Goal: Information Seeking & Learning: Learn about a topic

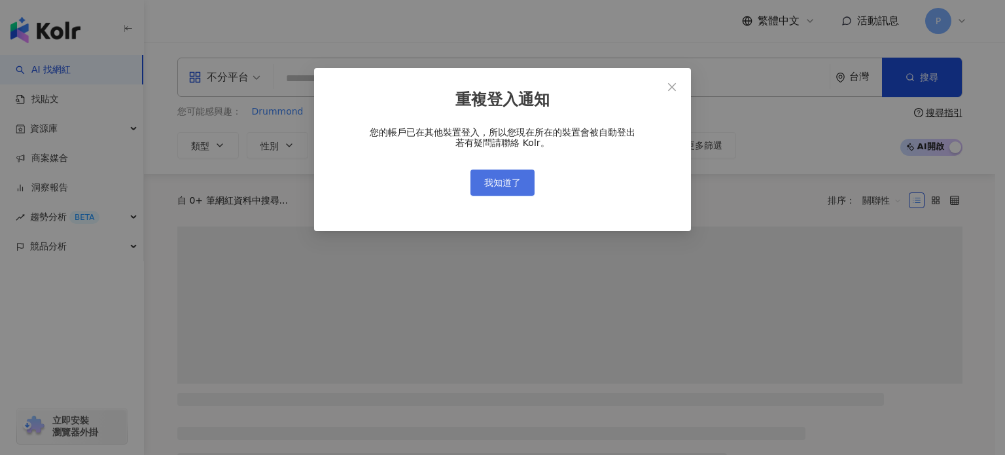
click at [523, 177] on button "我知道了" at bounding box center [502, 182] width 64 height 26
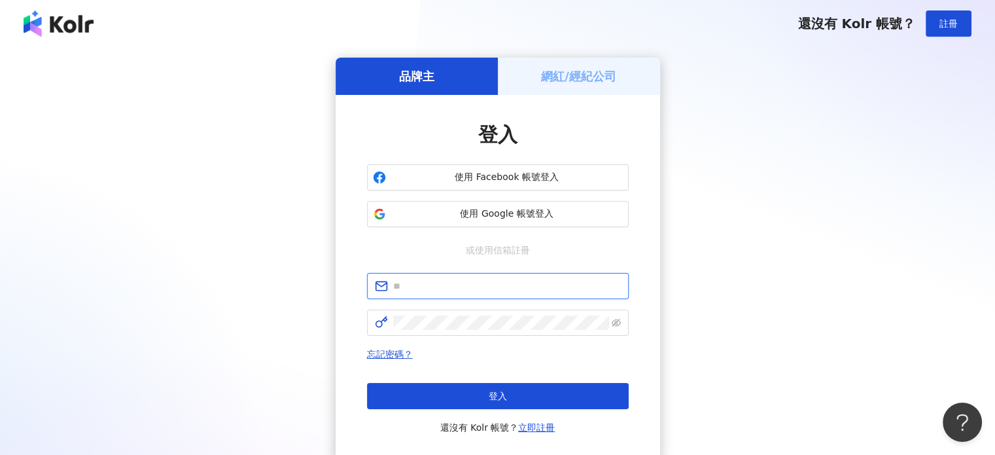
type input "**********"
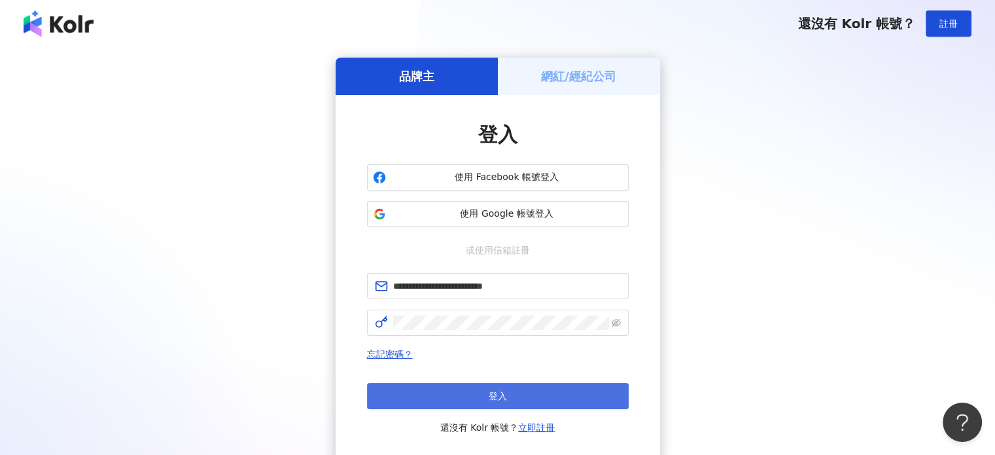
click at [500, 402] on button "登入" at bounding box center [498, 396] width 262 height 26
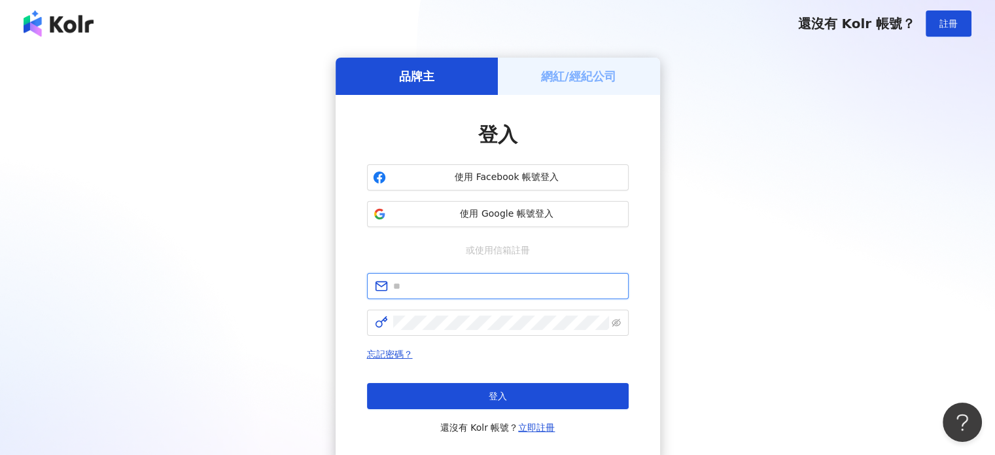
type input "**********"
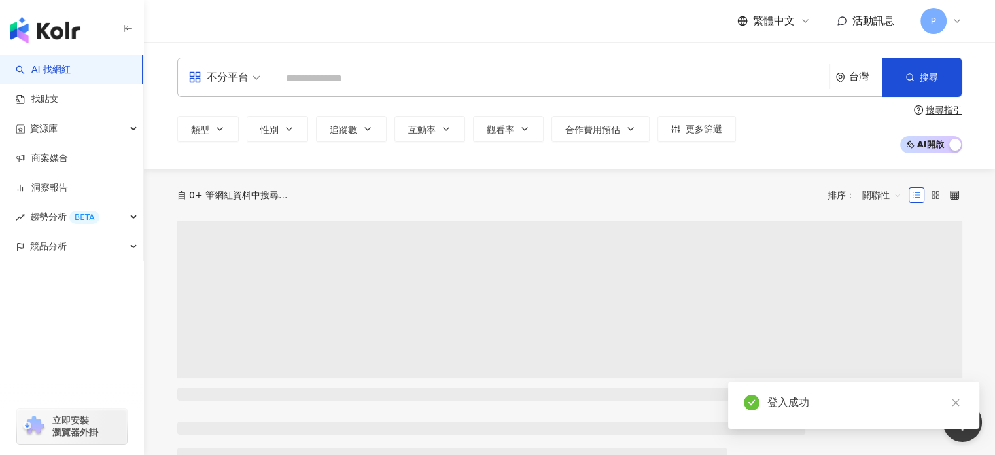
click at [345, 83] on input "search" at bounding box center [552, 78] width 546 height 25
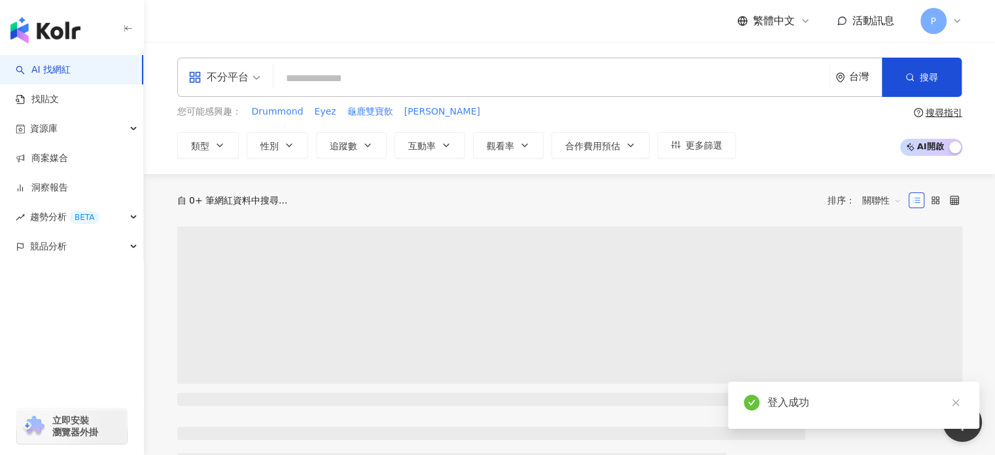
click at [353, 73] on input "search" at bounding box center [552, 78] width 546 height 25
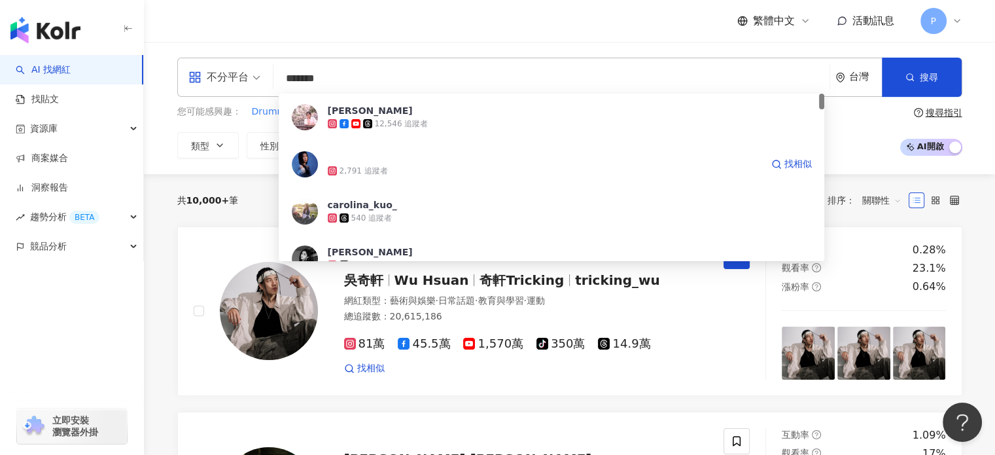
type input "********"
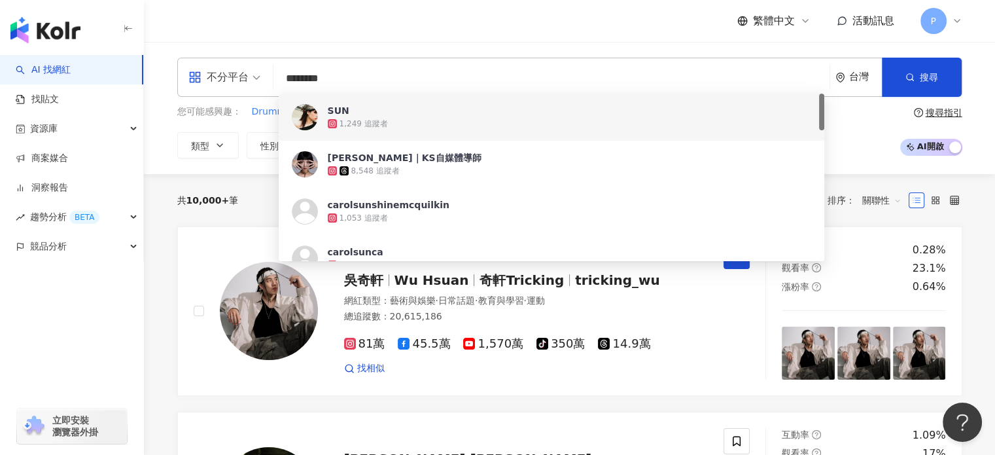
click at [435, 122] on div "1,249 追蹤者" at bounding box center [570, 123] width 484 height 13
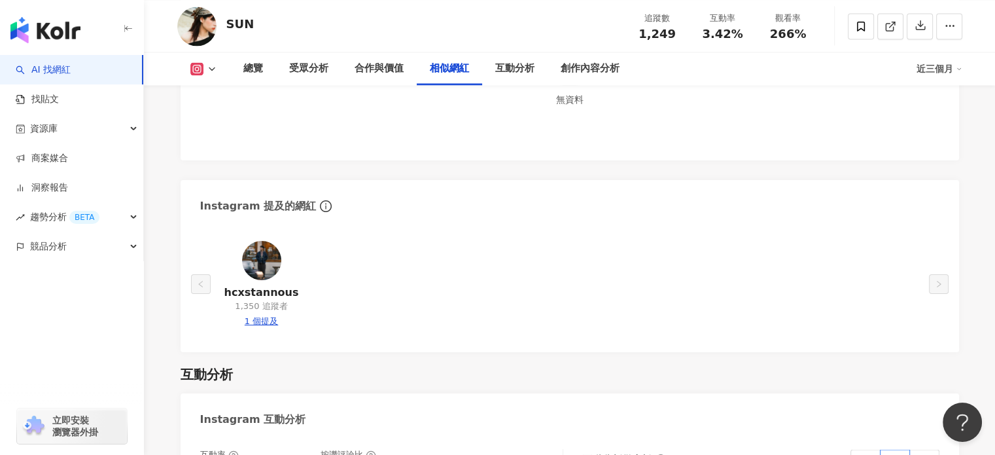
scroll to position [2355, 0]
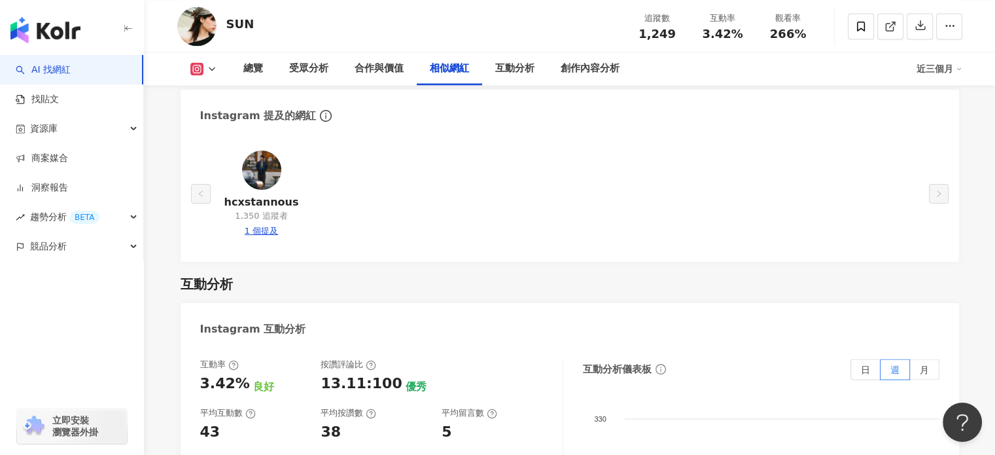
click at [264, 177] on img at bounding box center [261, 169] width 39 height 39
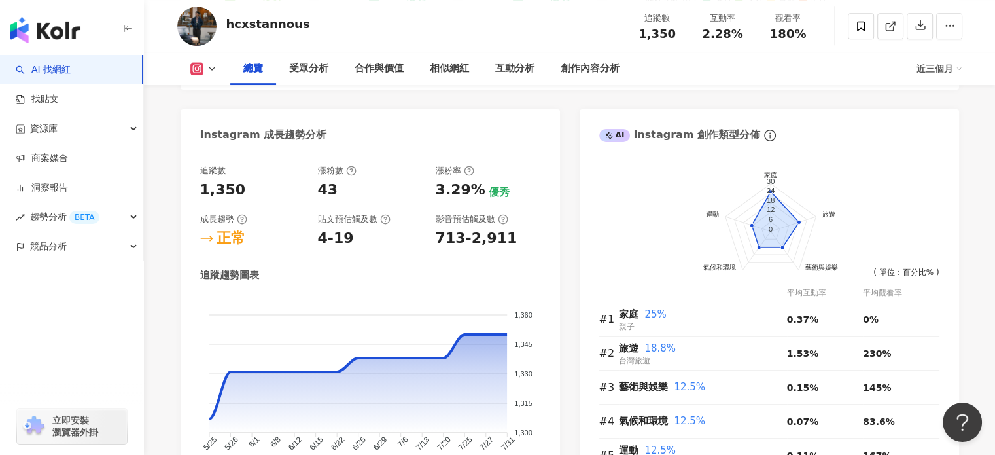
scroll to position [654, 0]
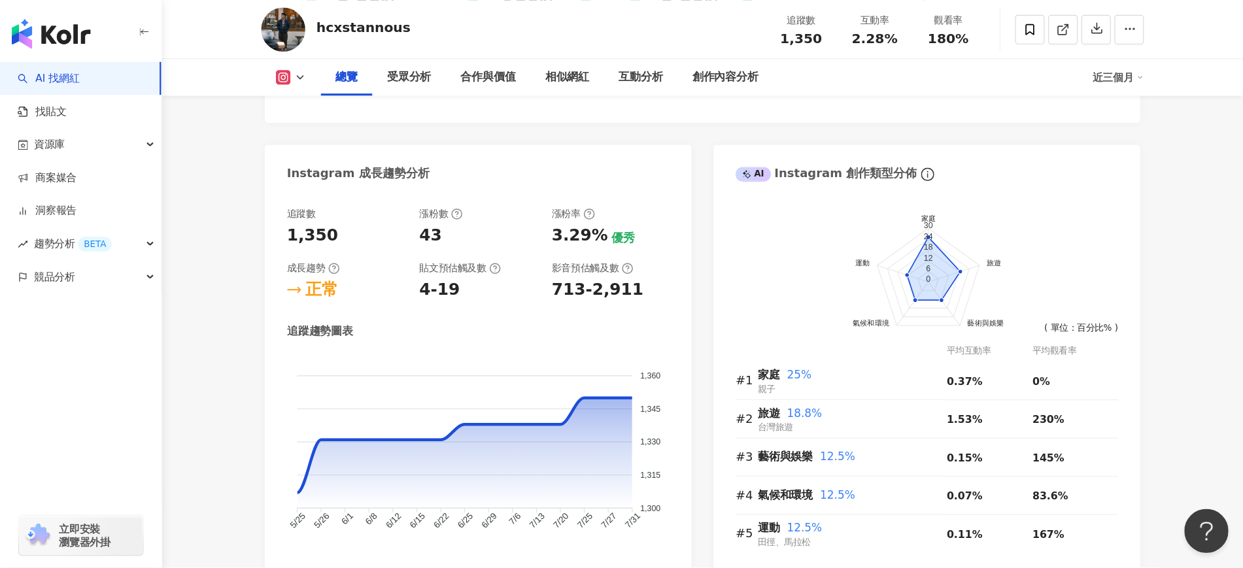
scroll to position [640, 0]
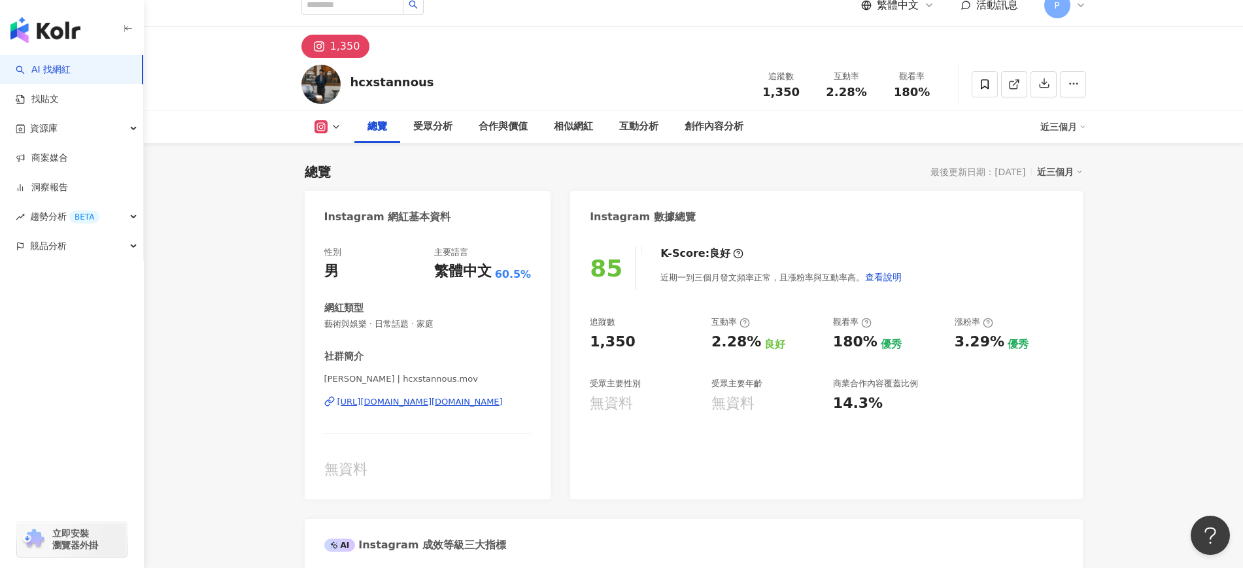
scroll to position [0, 0]
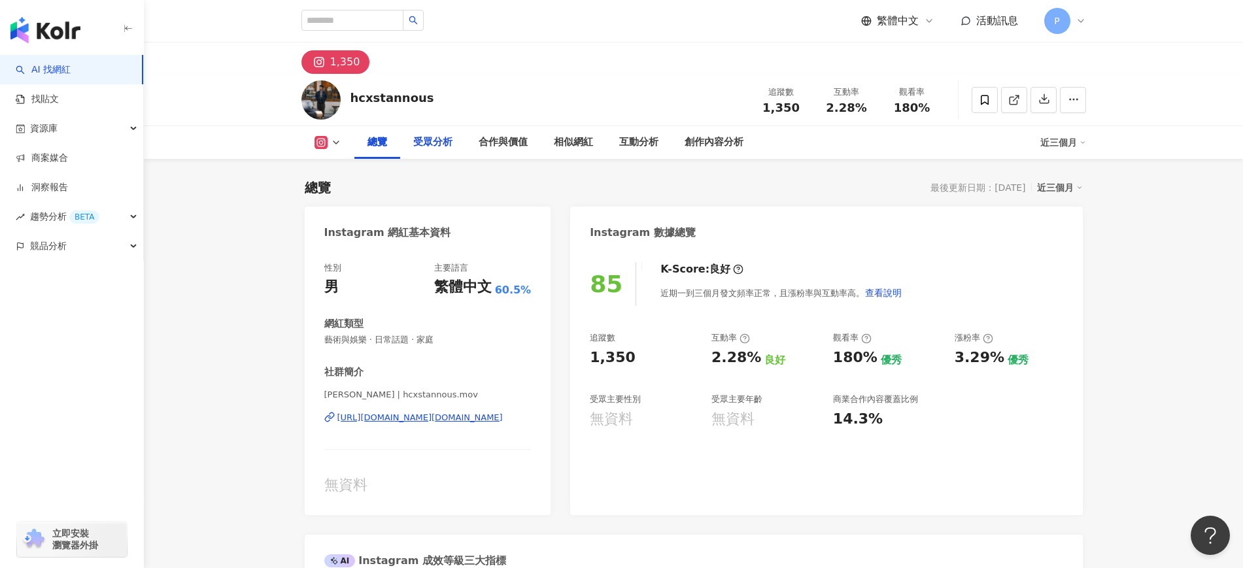
click at [413, 139] on div "受眾分析" at bounding box center [432, 143] width 39 height 16
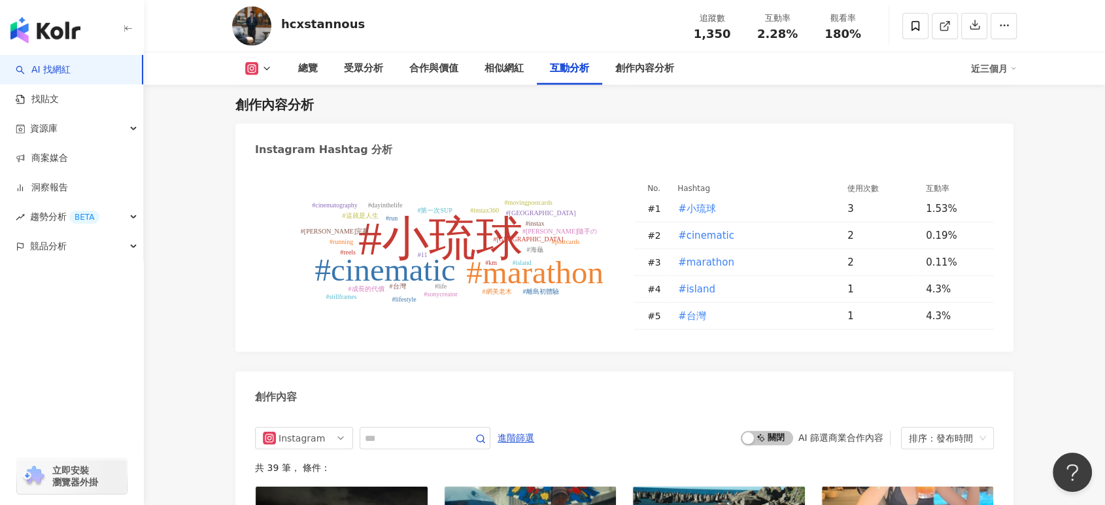
scroll to position [3443, 0]
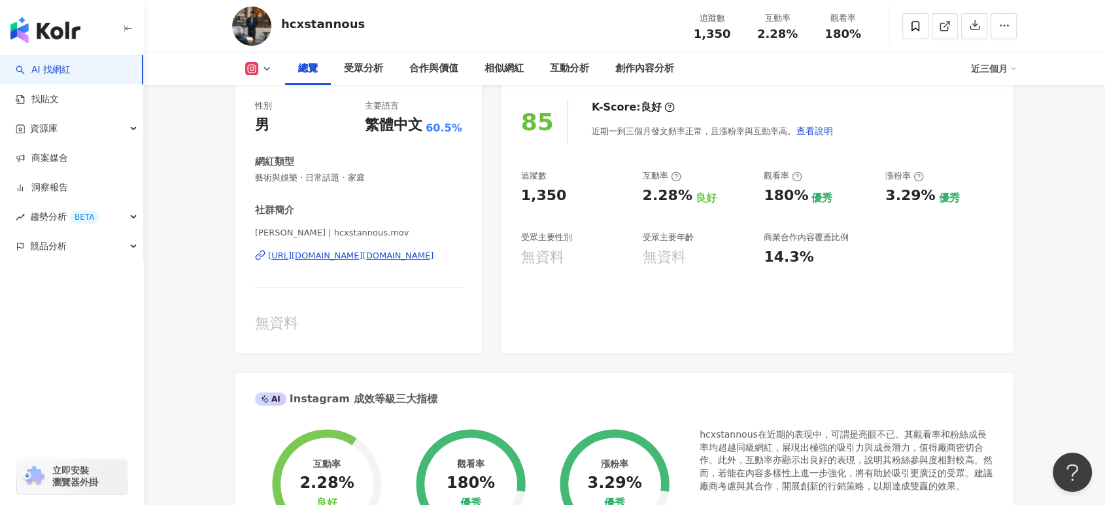
scroll to position [0, 0]
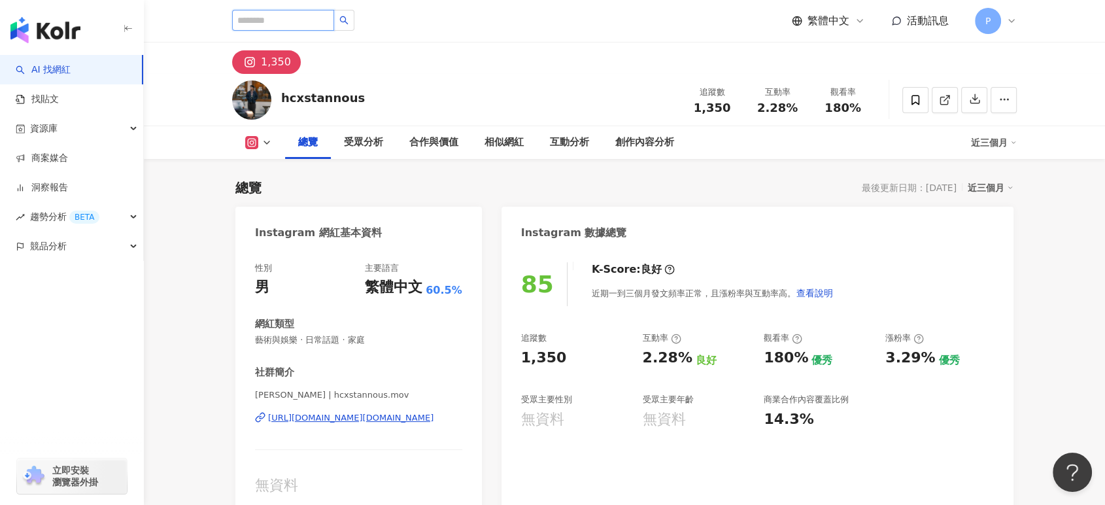
click at [317, 16] on input "search" at bounding box center [283, 20] width 102 height 21
type input "*"
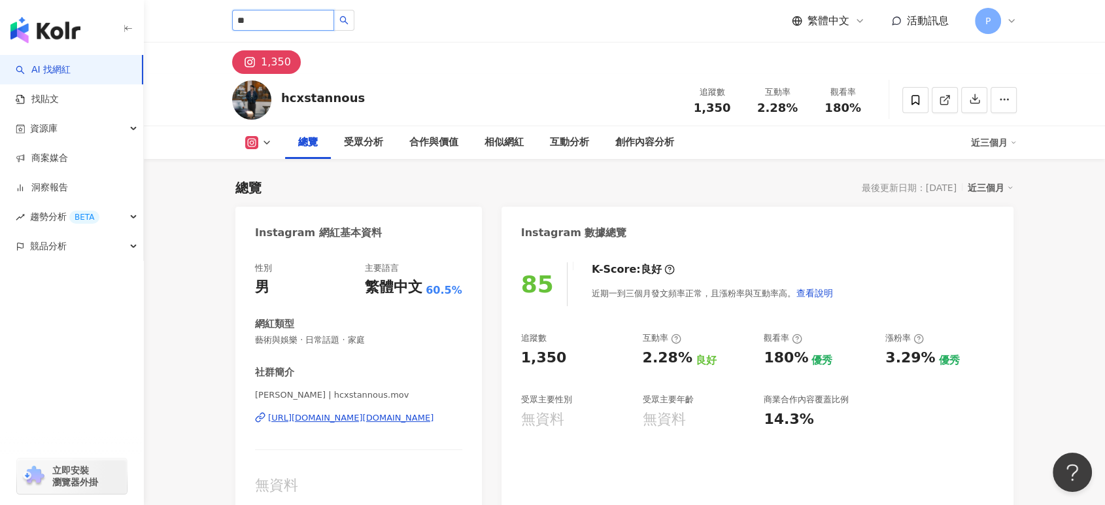
type input "*"
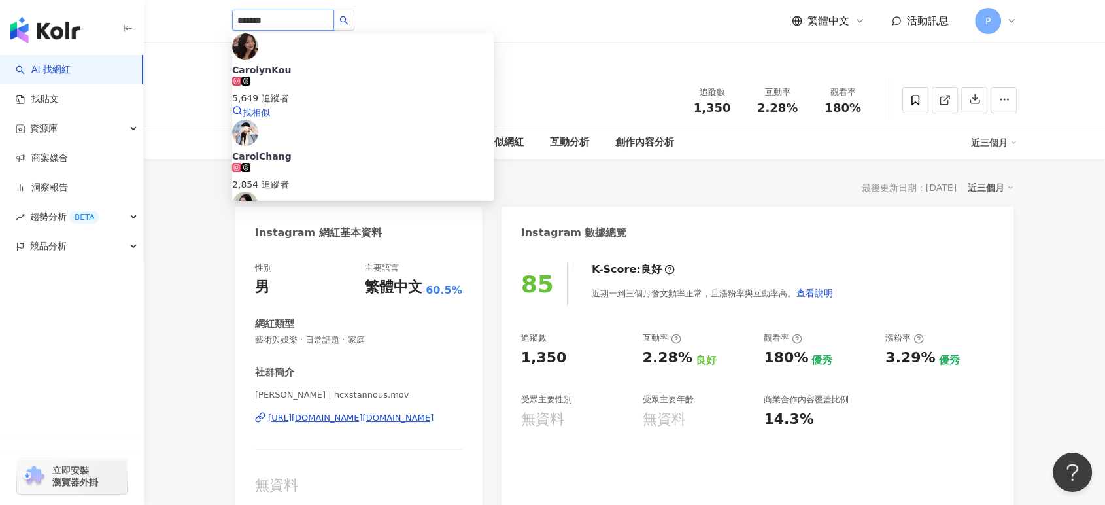
type input "********"
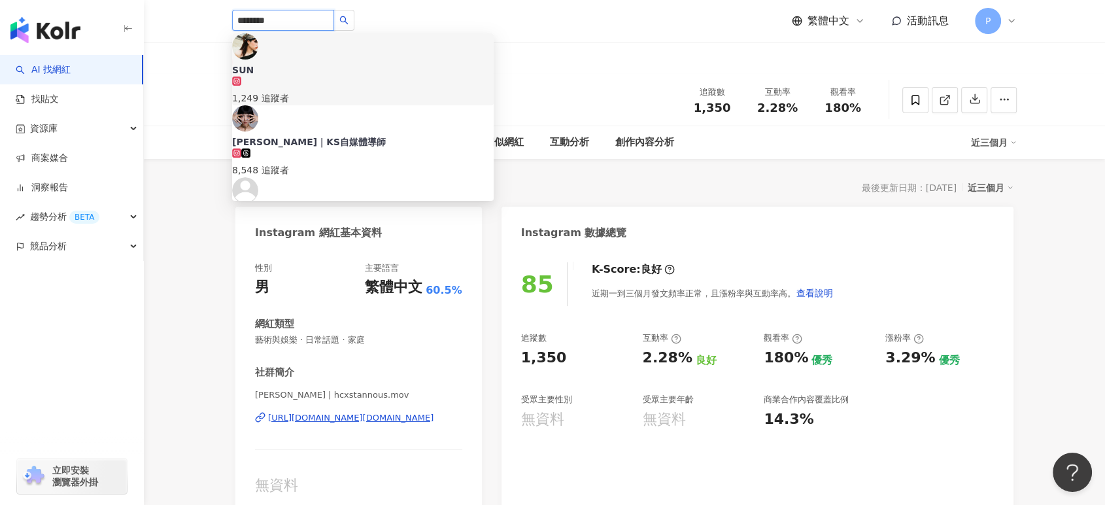
click at [398, 77] on div "1,249 追蹤者" at bounding box center [363, 91] width 262 height 29
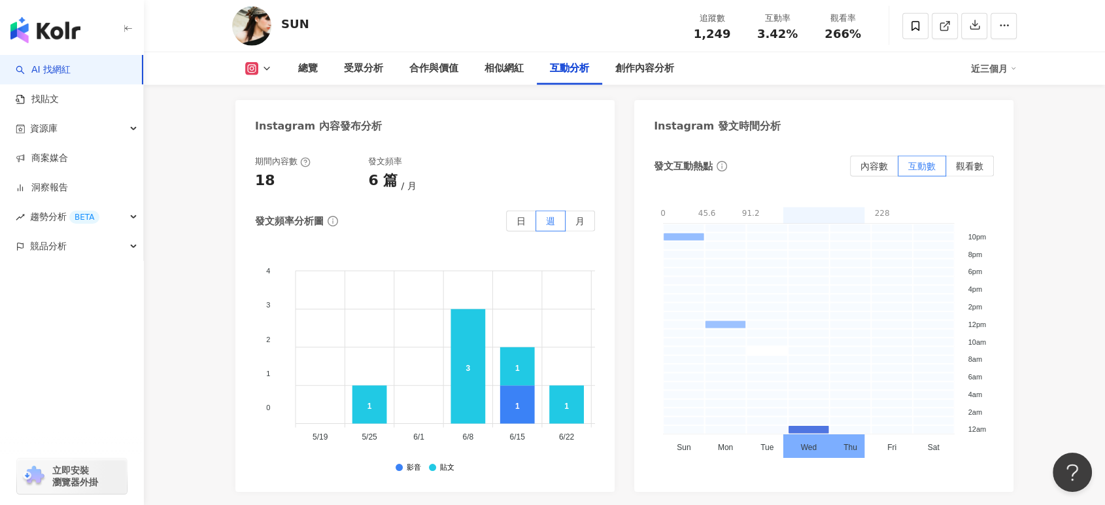
scroll to position [3634, 0]
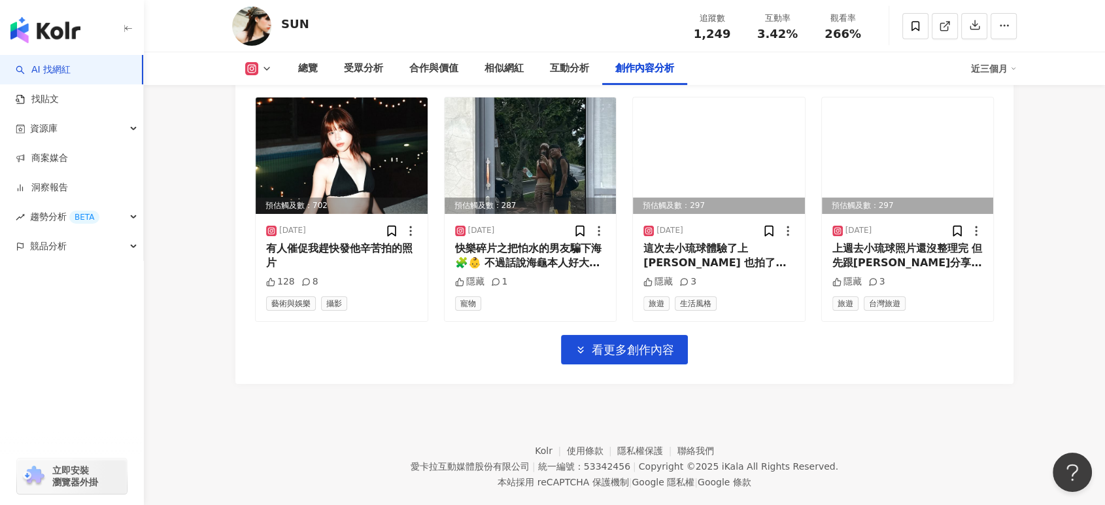
scroll to position [4580, 0]
